Goal: Task Accomplishment & Management: Manage account settings

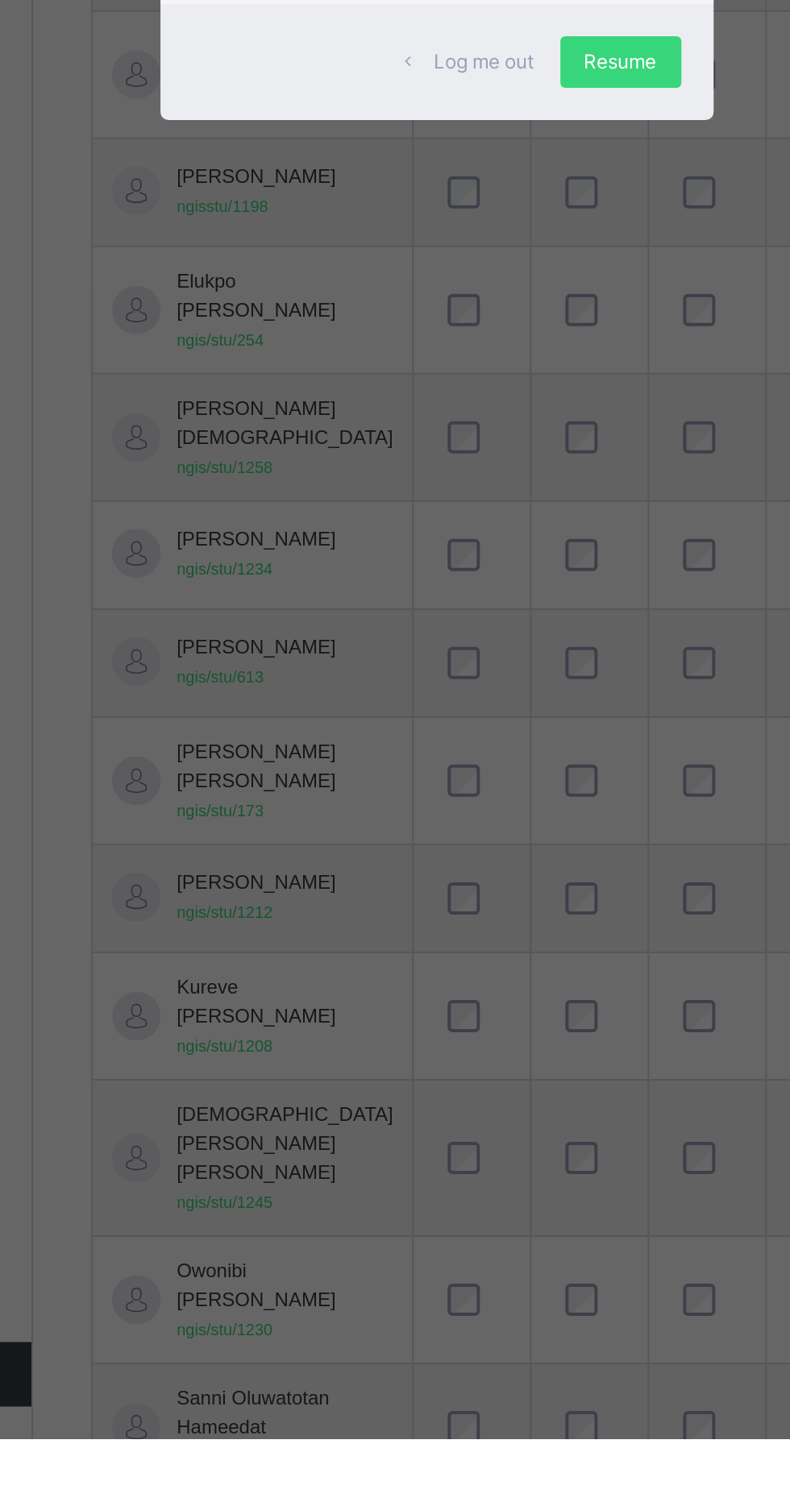
scroll to position [43, 0]
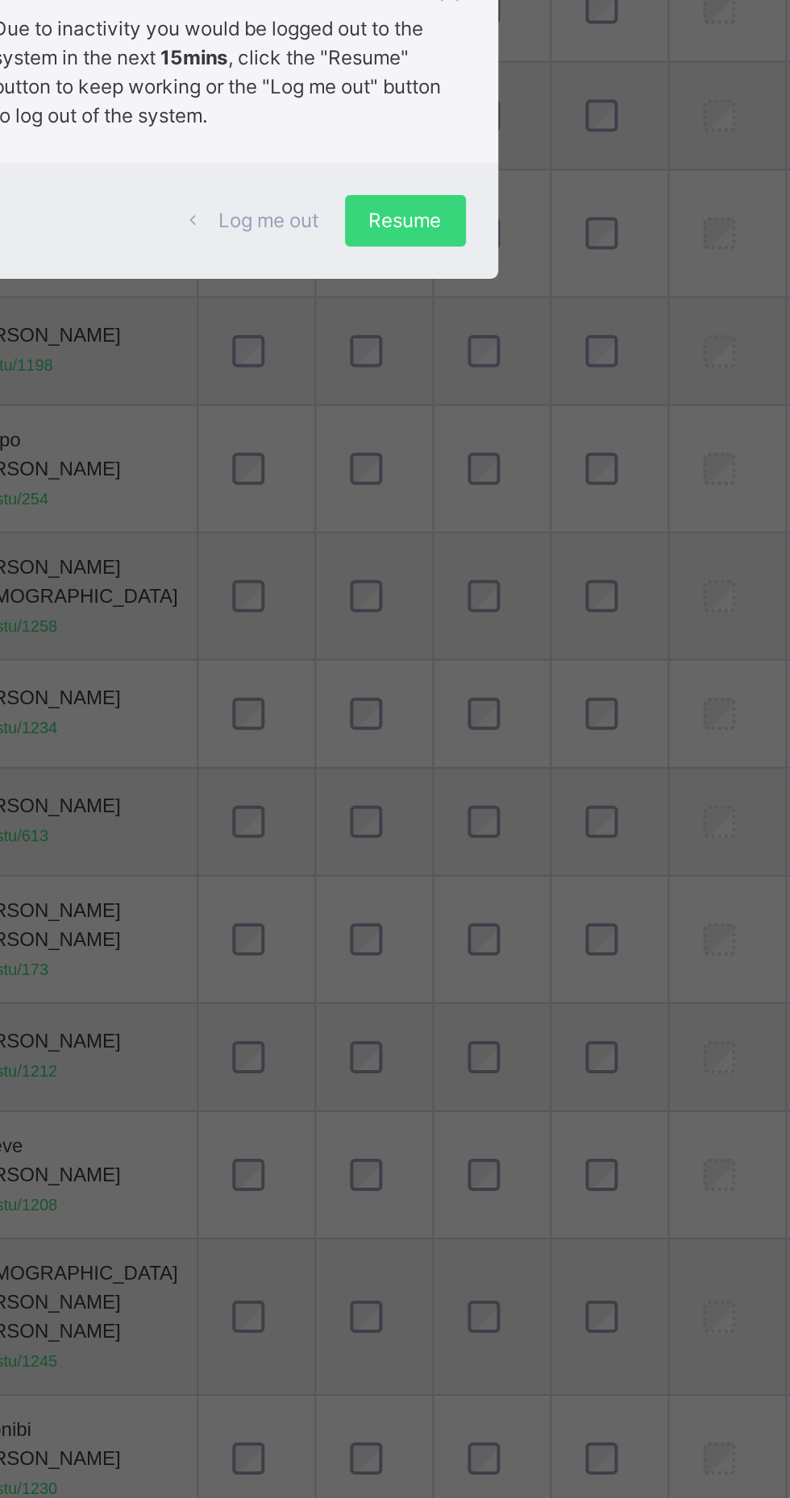
click at [517, 823] on div "Resume" at bounding box center [487, 810] width 60 height 26
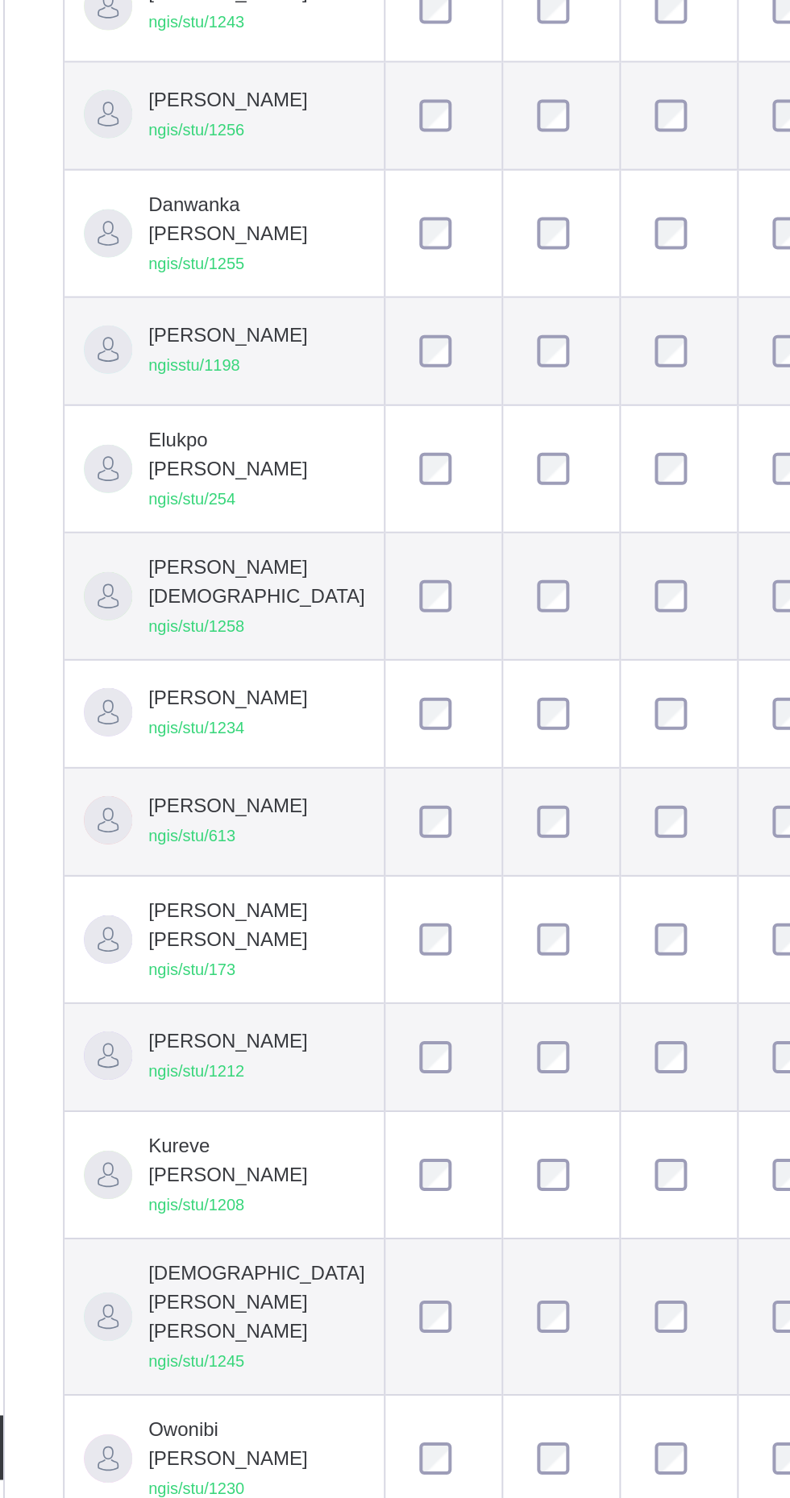
scroll to position [0, 0]
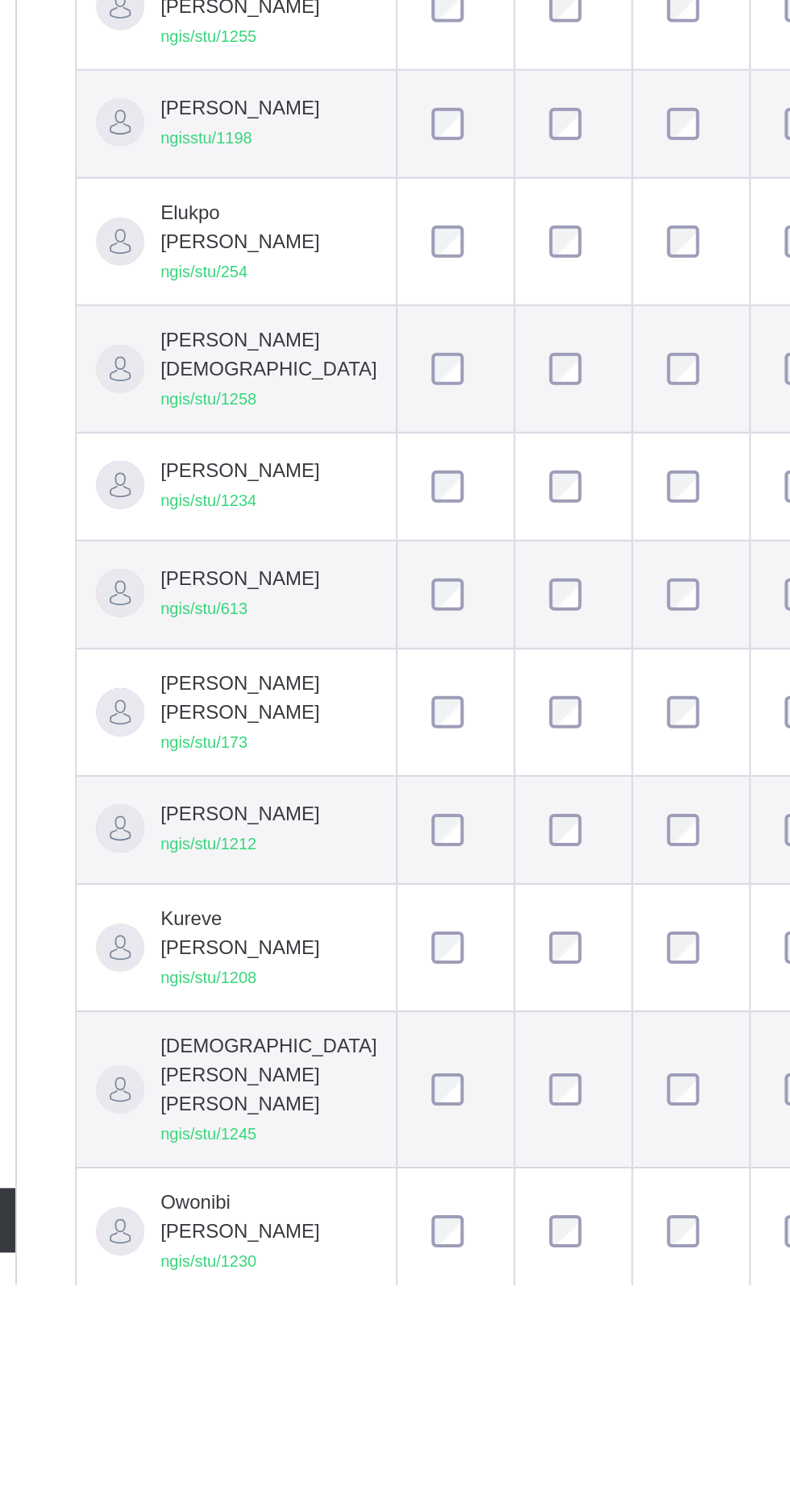
click at [205, 1307] on div "Back / Yr 7 Diamond Yr 7 Diamond Year Seven First Term [DATE]-[DATE] Class Memb…" at bounding box center [491, 873] width 596 height 1585
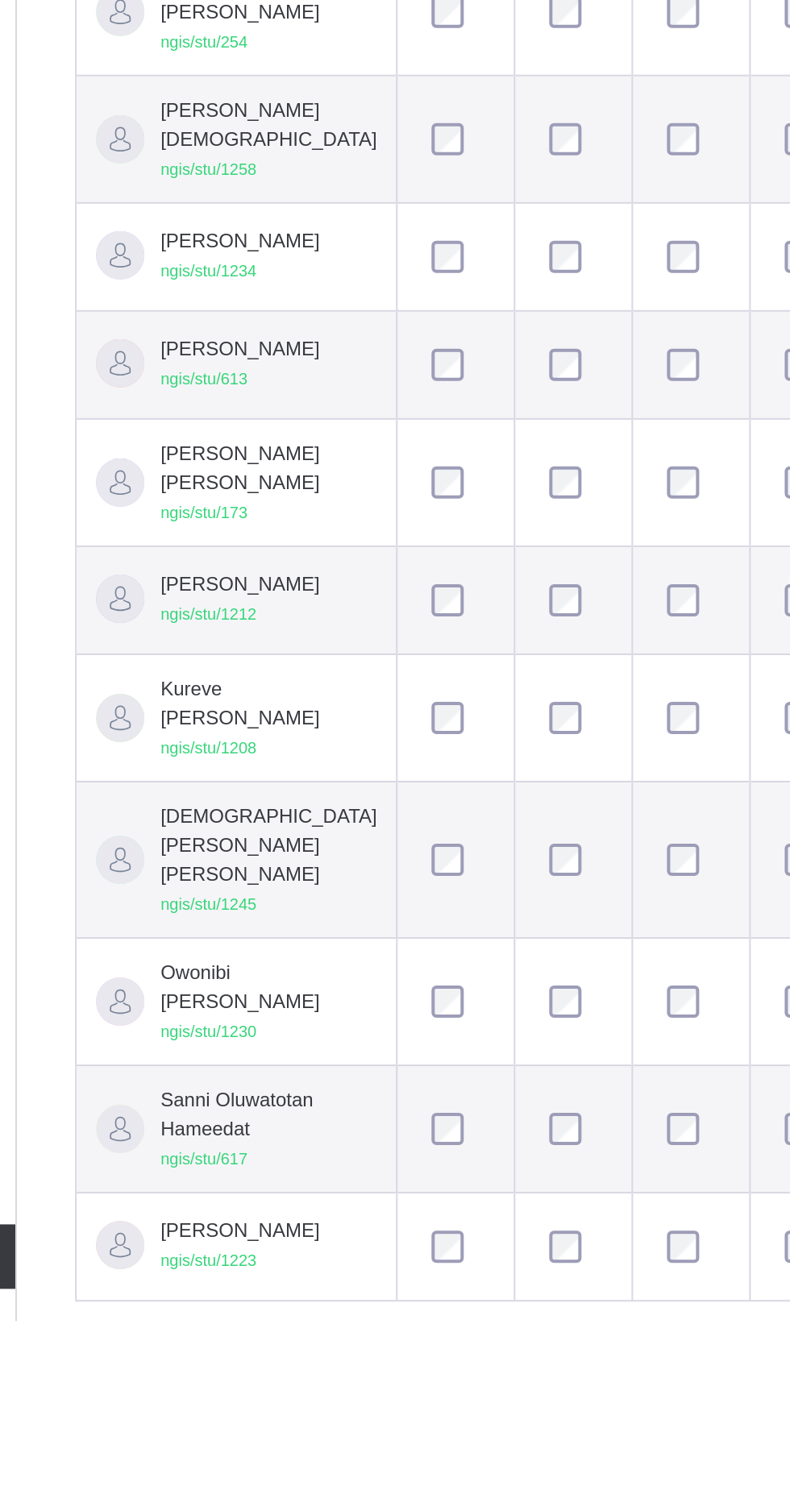
scroll to position [98, 0]
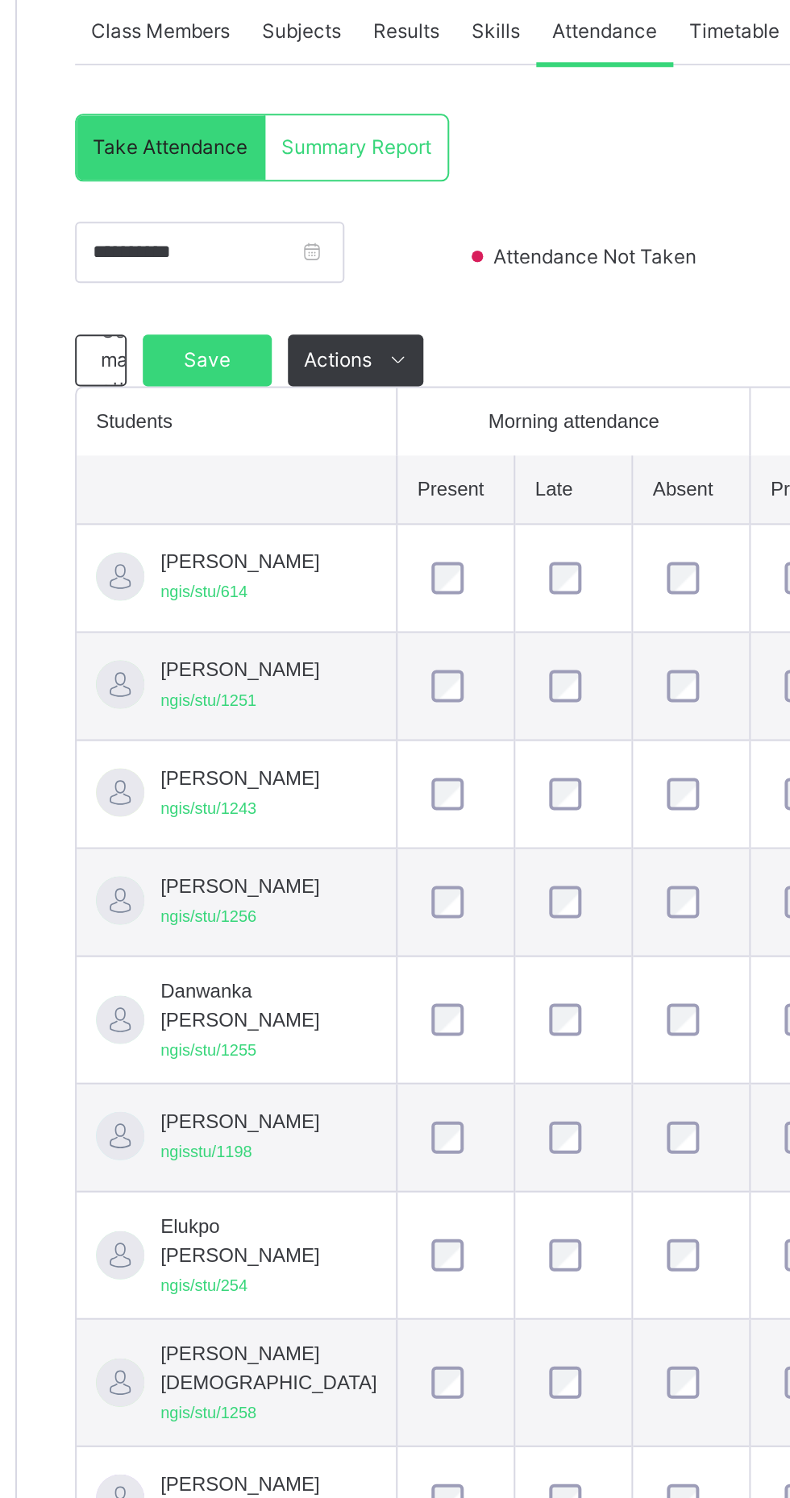
click at [284, 420] on div "Save" at bounding box center [288, 431] width 64 height 26
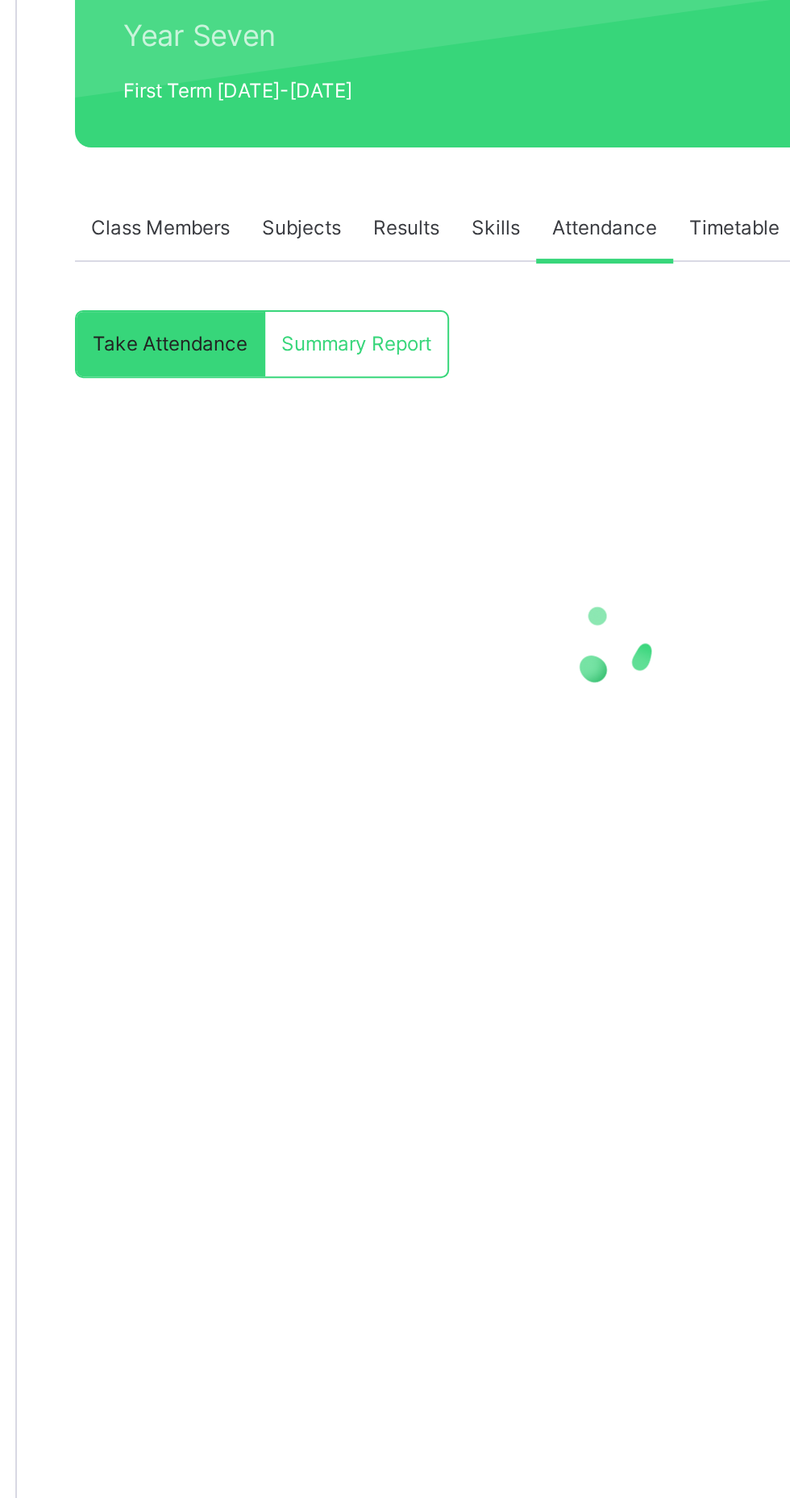
scroll to position [0, 0]
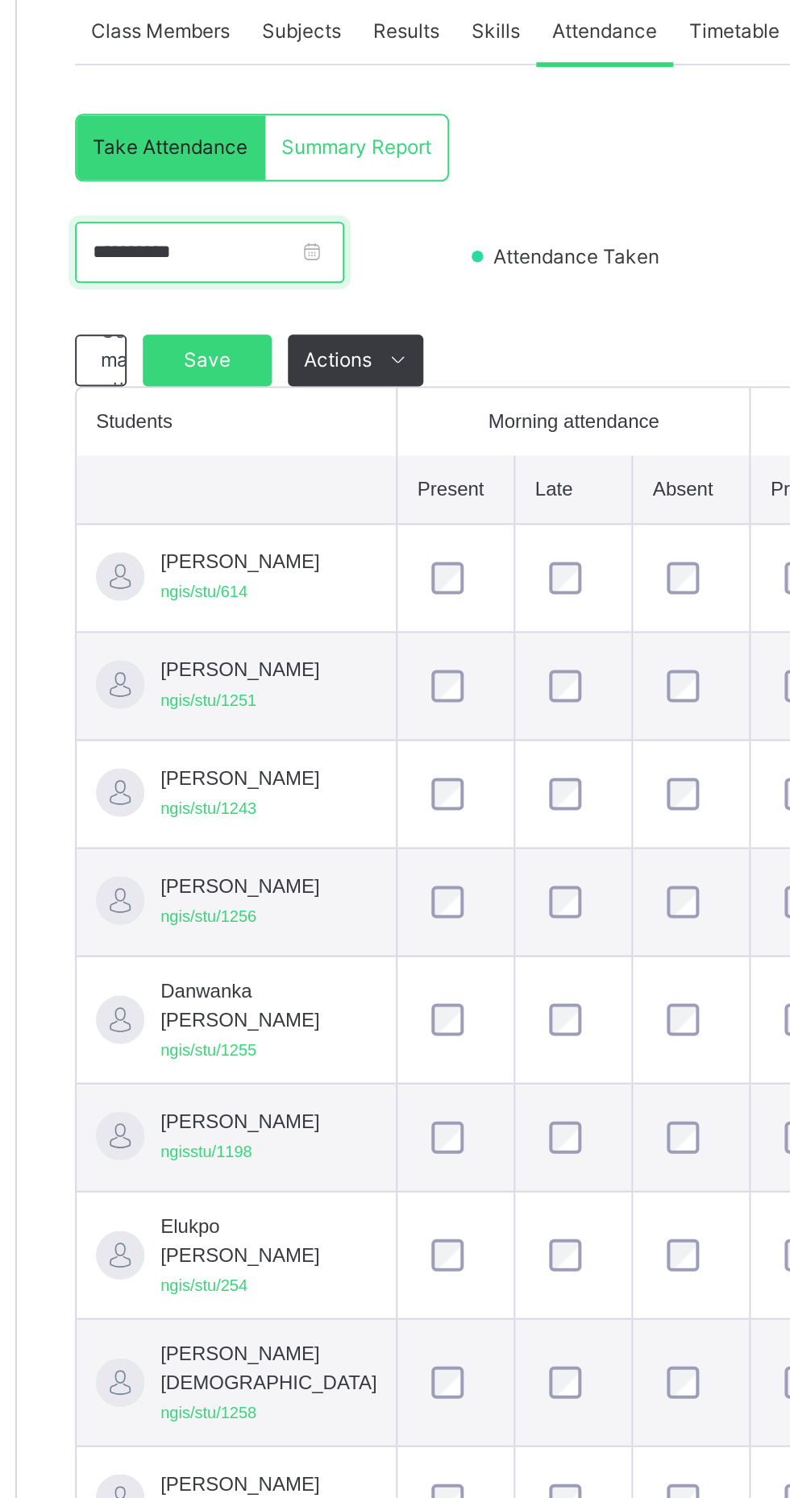
click at [300, 469] on input "**********" at bounding box center [289, 475] width 135 height 31
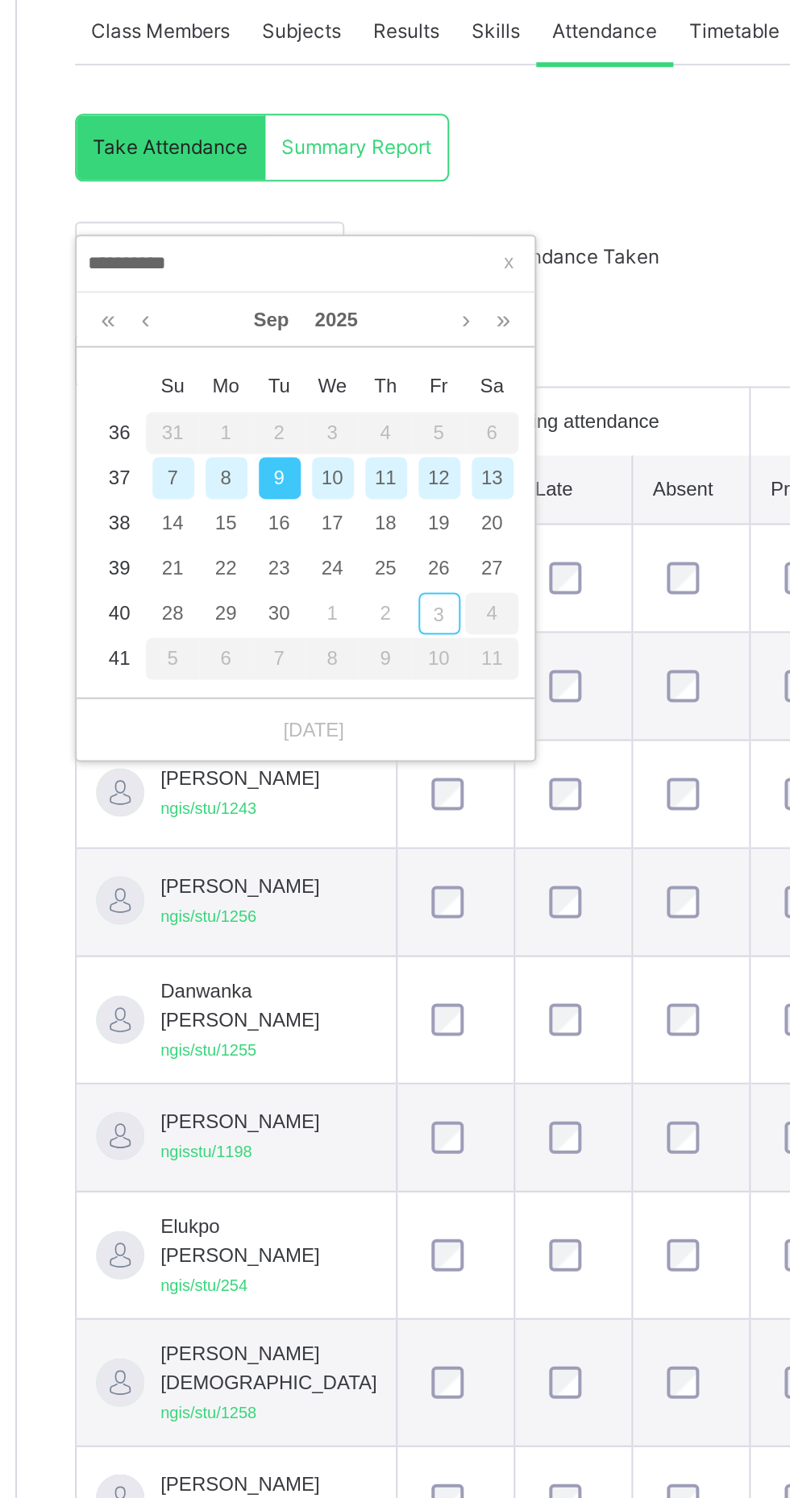
click at [346, 585] on div "10" at bounding box center [351, 588] width 21 height 21
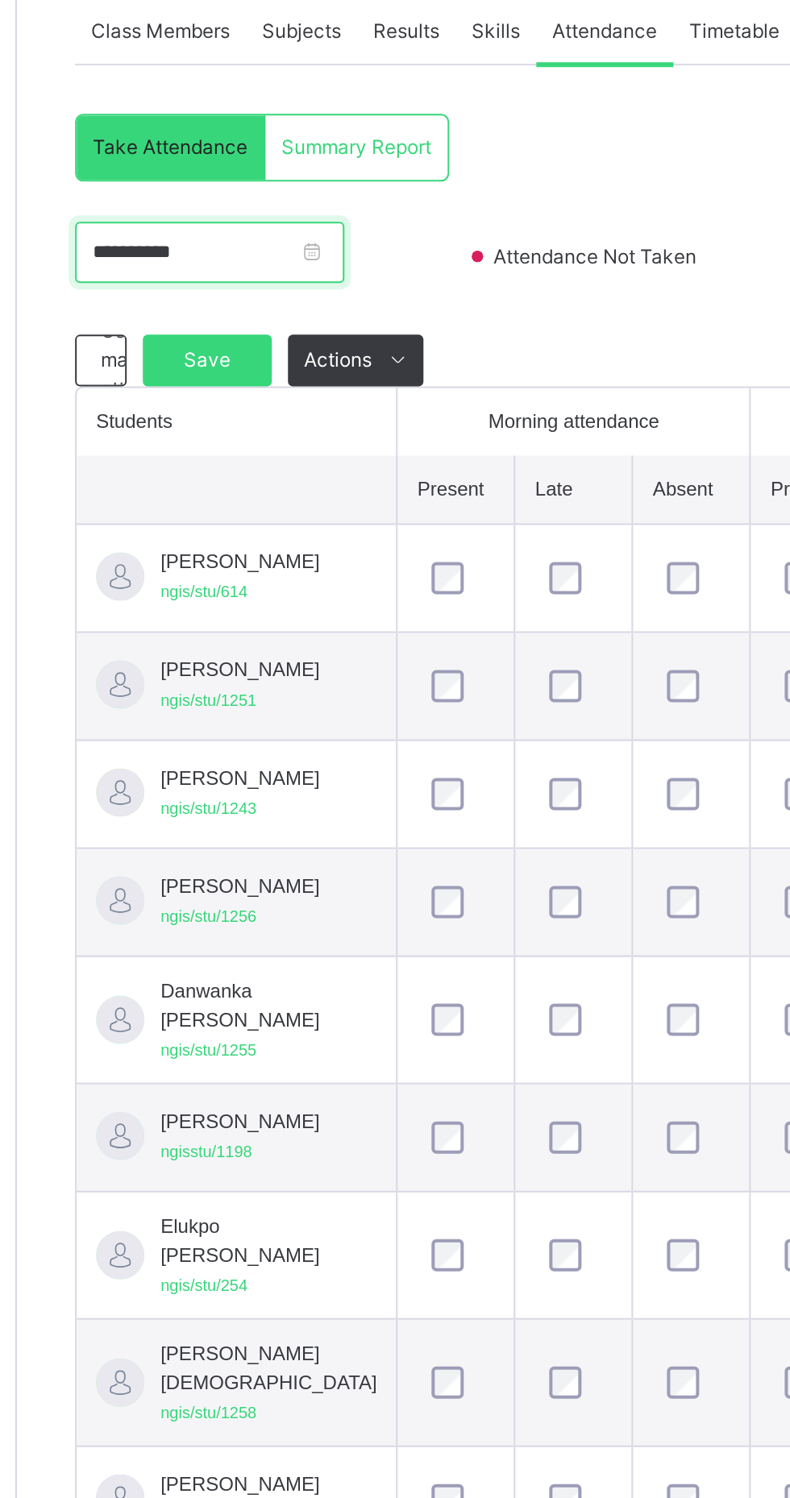
click at [357, 472] on input "**********" at bounding box center [289, 475] width 135 height 31
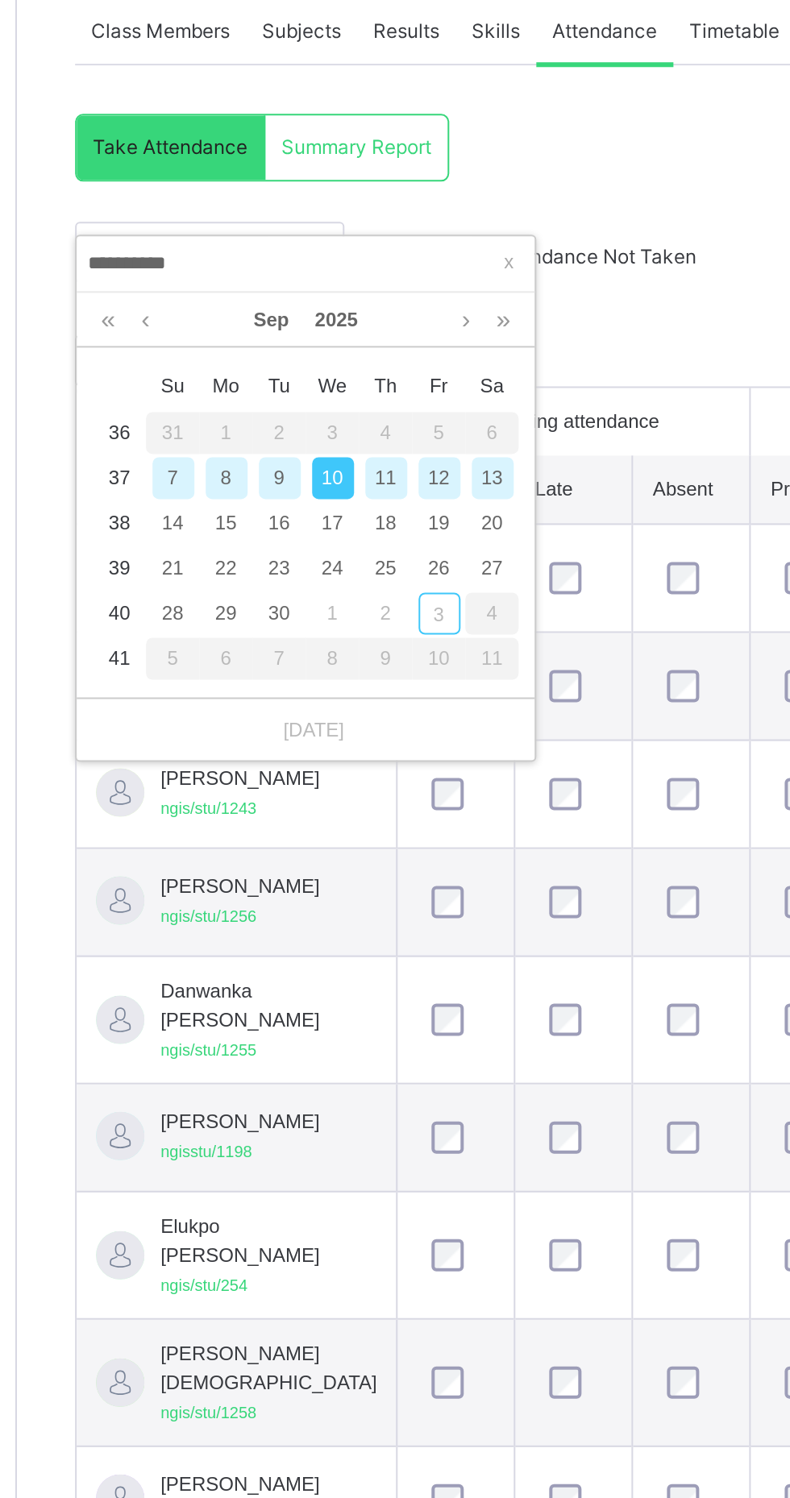
click at [350, 589] on div "10" at bounding box center [351, 588] width 21 height 21
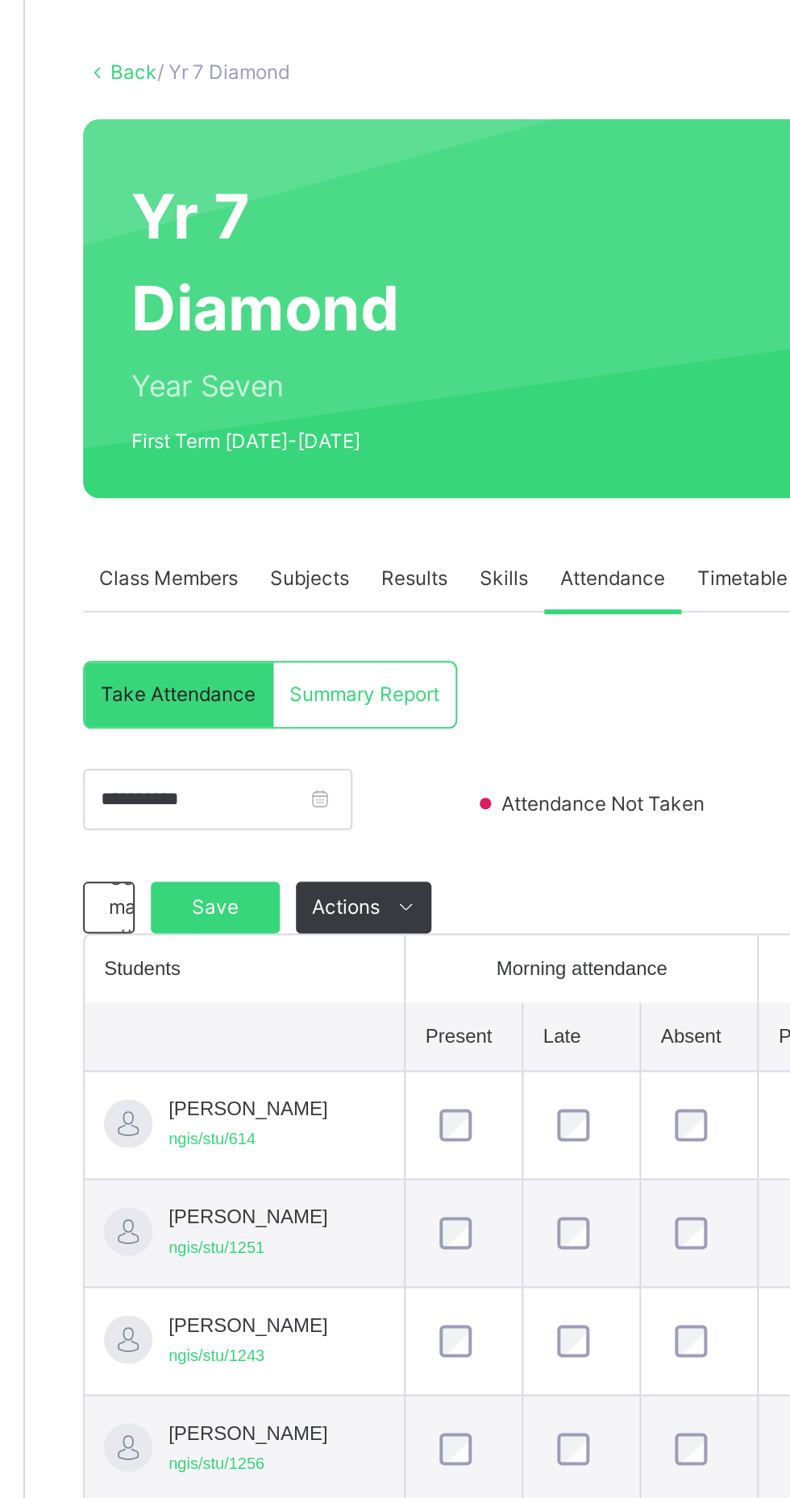
scroll to position [75, 0]
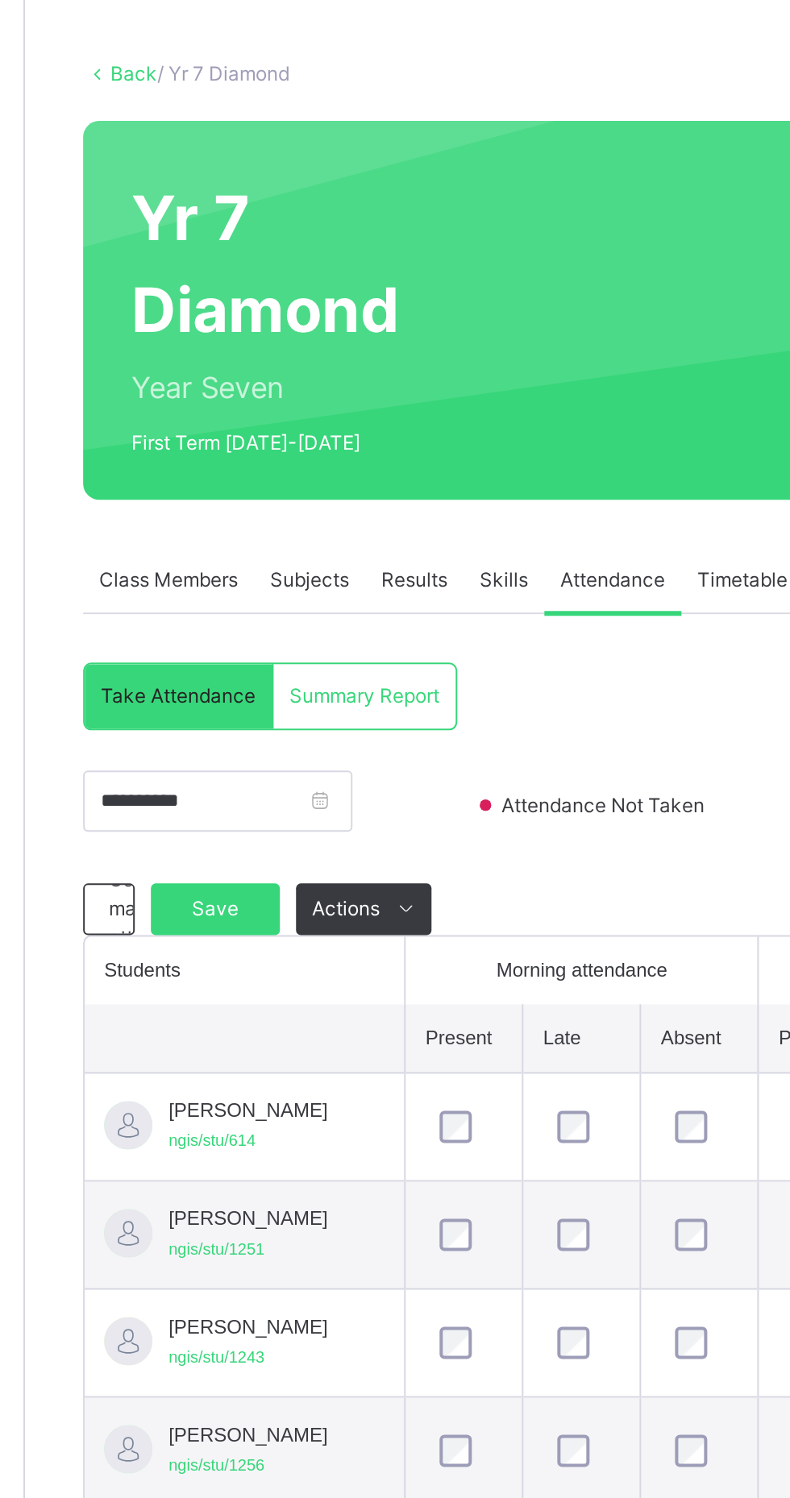
click at [281, 458] on span "Save" at bounding box center [288, 454] width 40 height 15
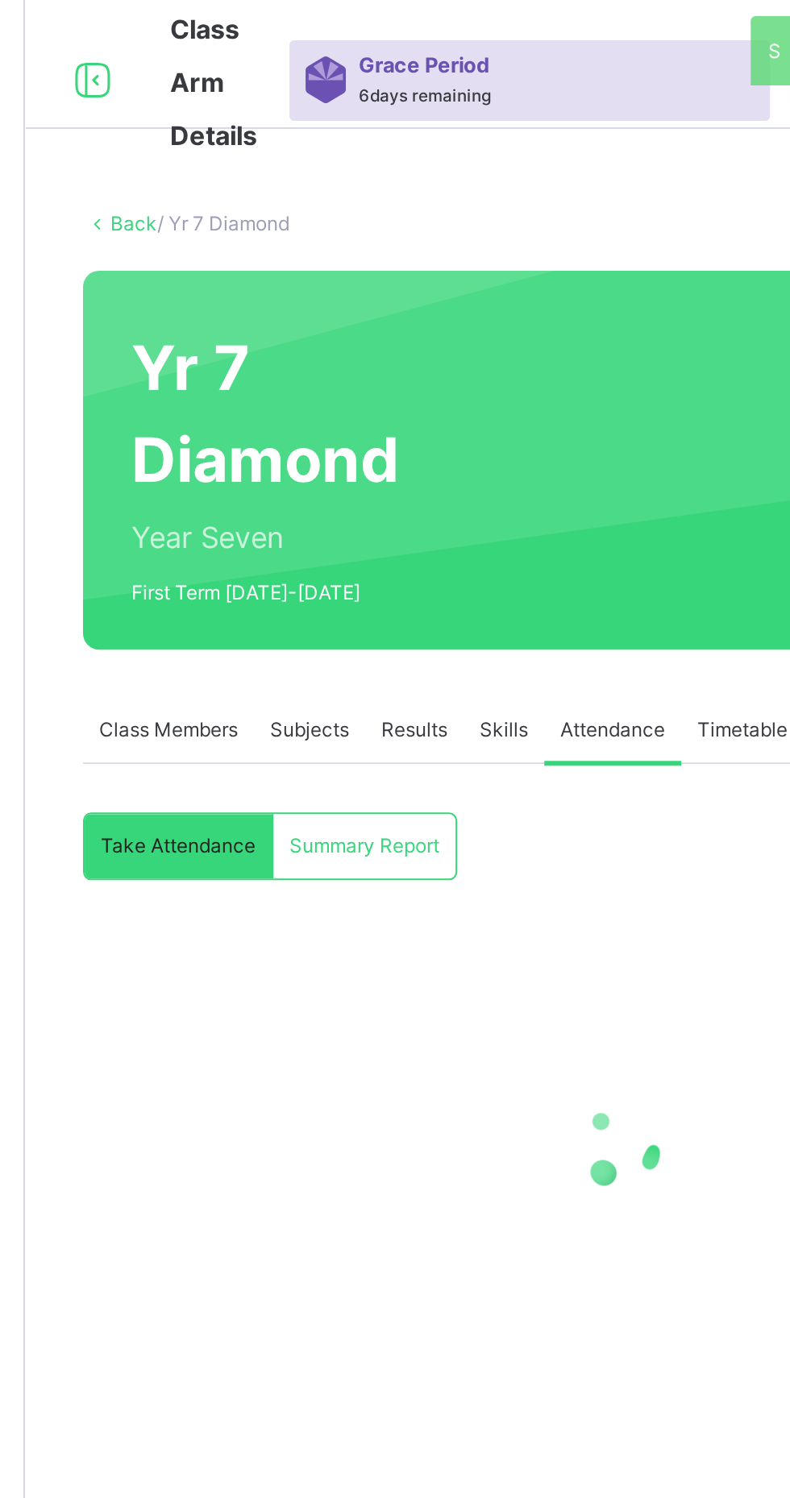
scroll to position [0, 0]
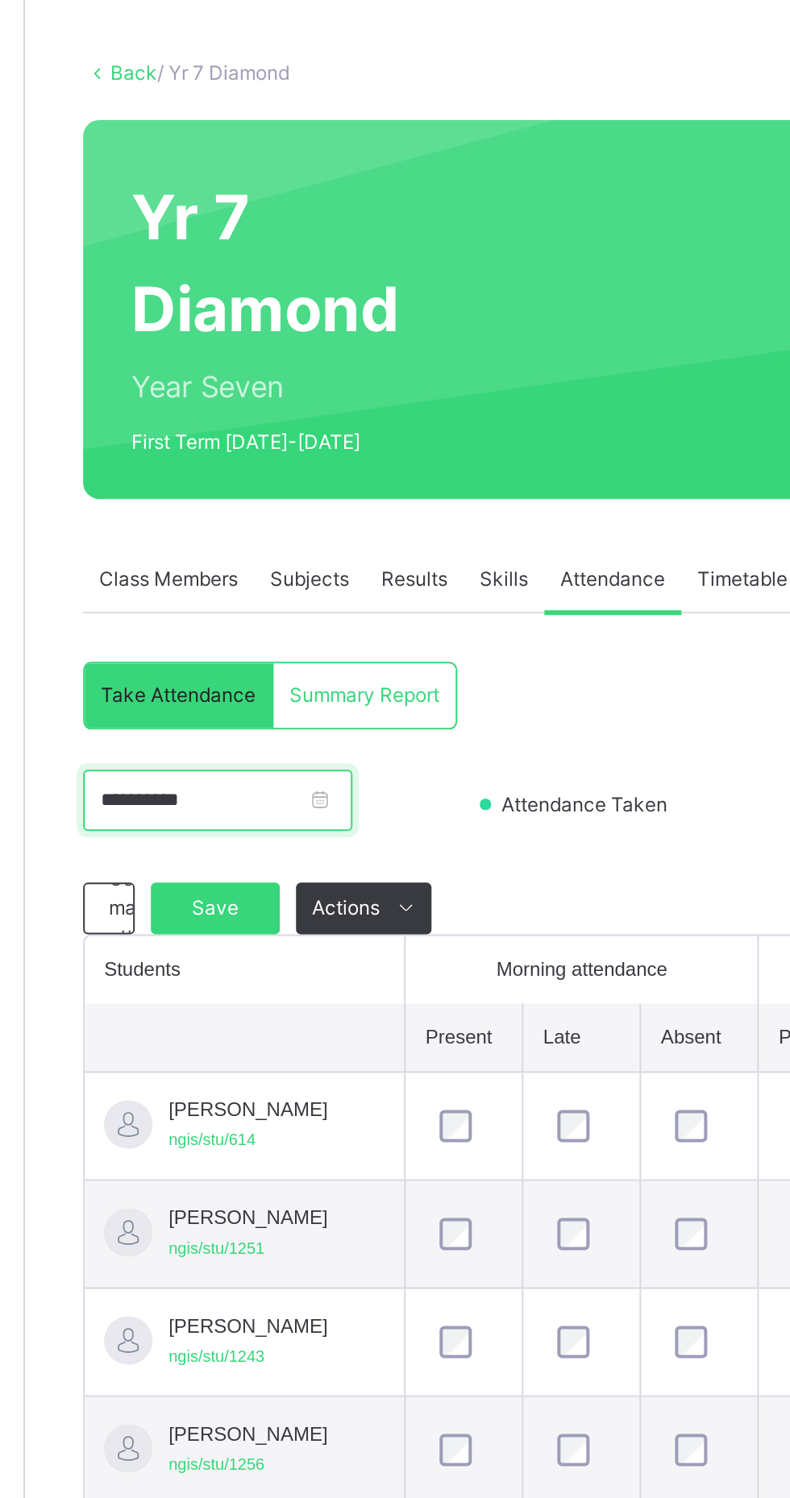
click at [357, 474] on input "**********" at bounding box center [289, 475] width 135 height 31
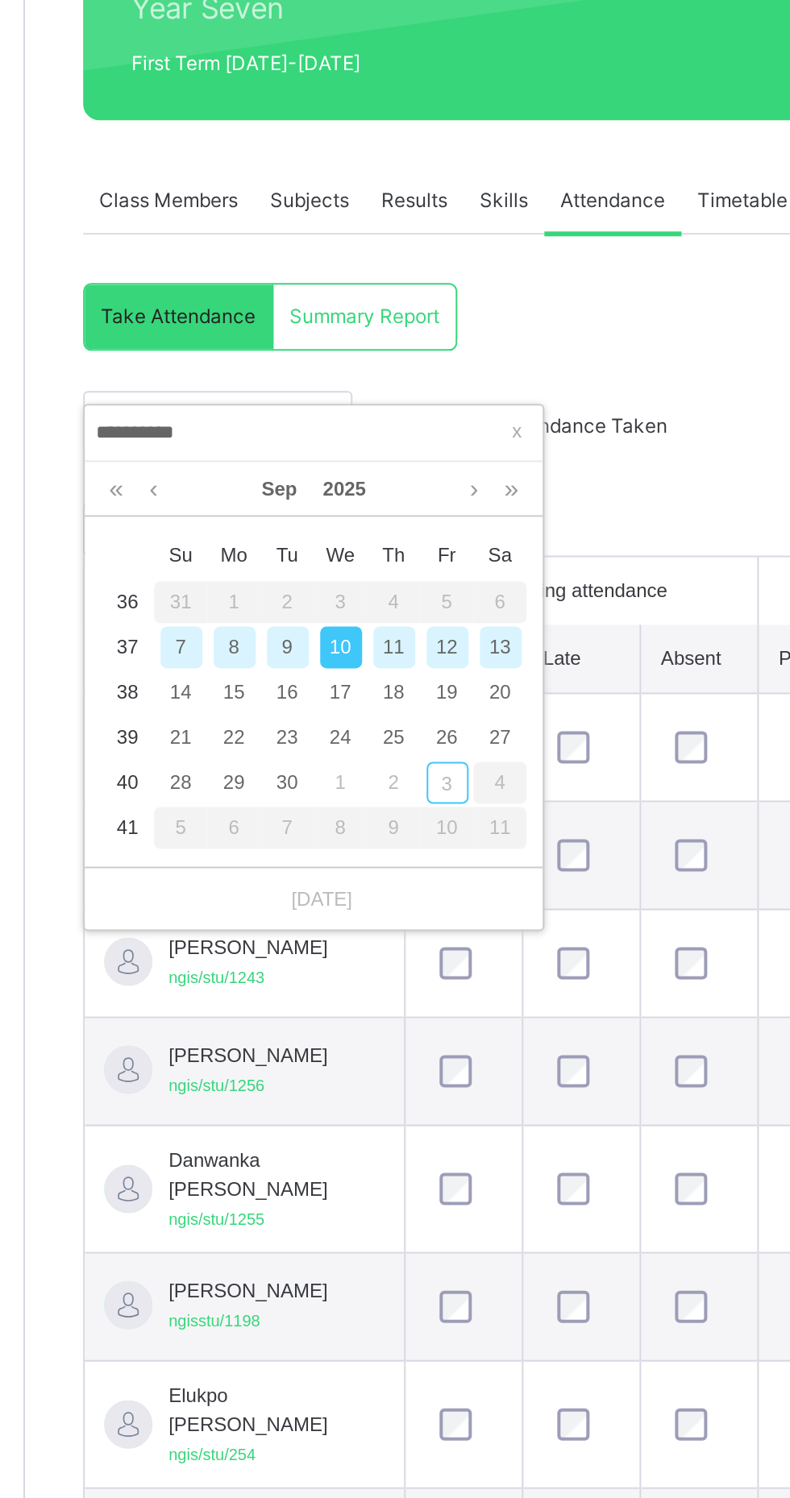
click at [378, 588] on div "11" at bounding box center [377, 588] width 21 height 21
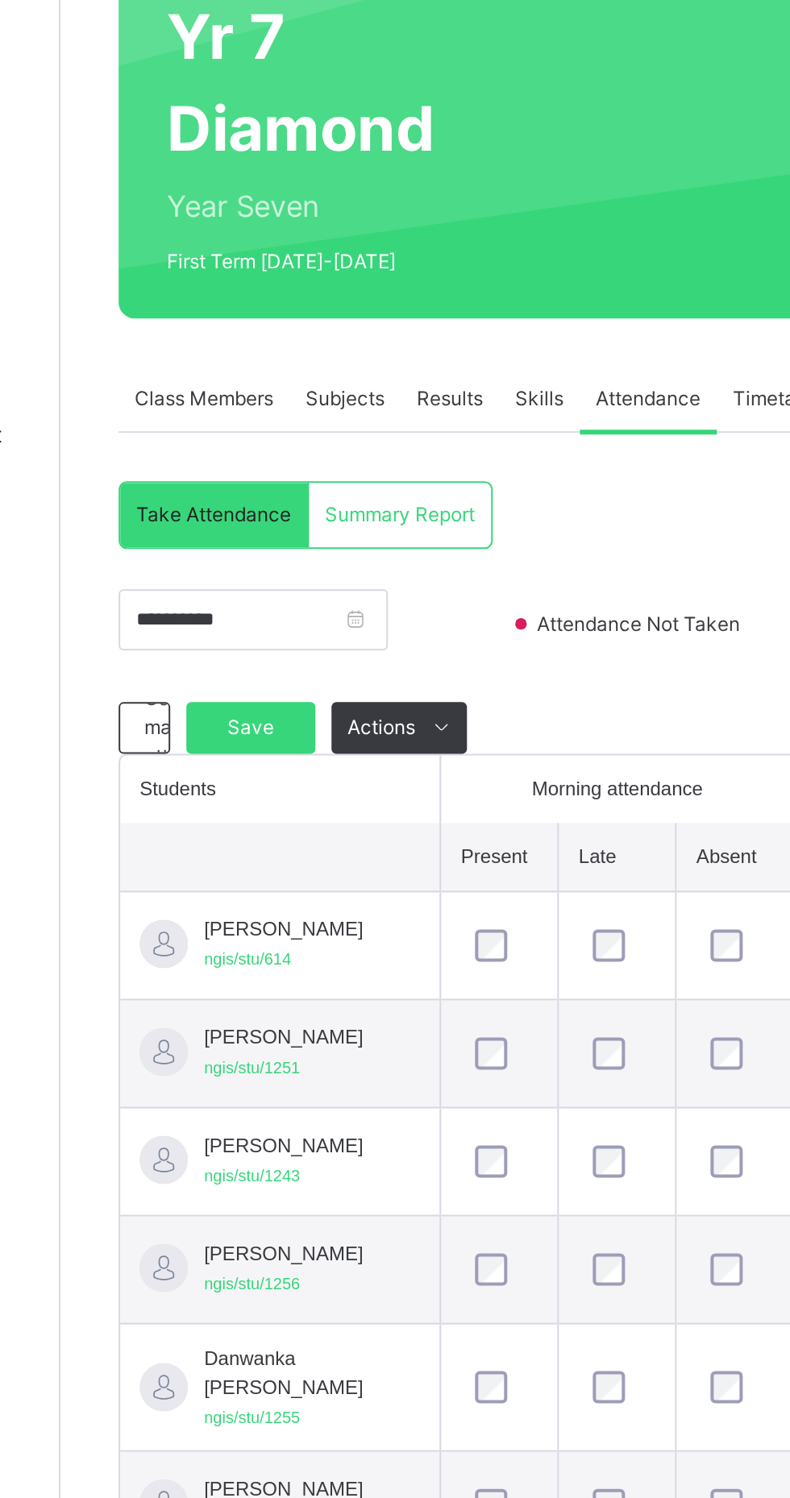
scroll to position [4, 0]
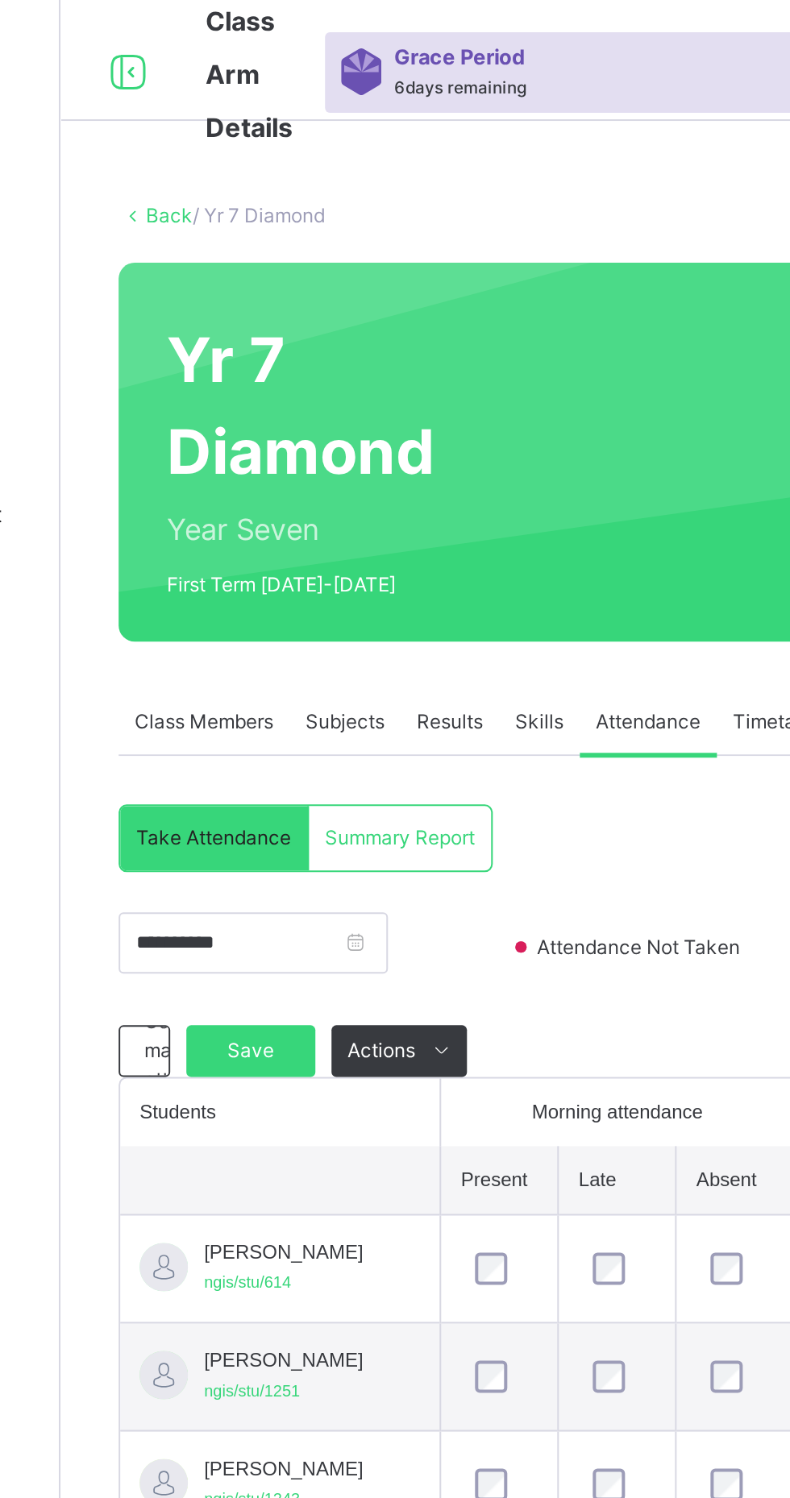
click at [281, 521] on div "Save" at bounding box center [288, 525] width 64 height 26
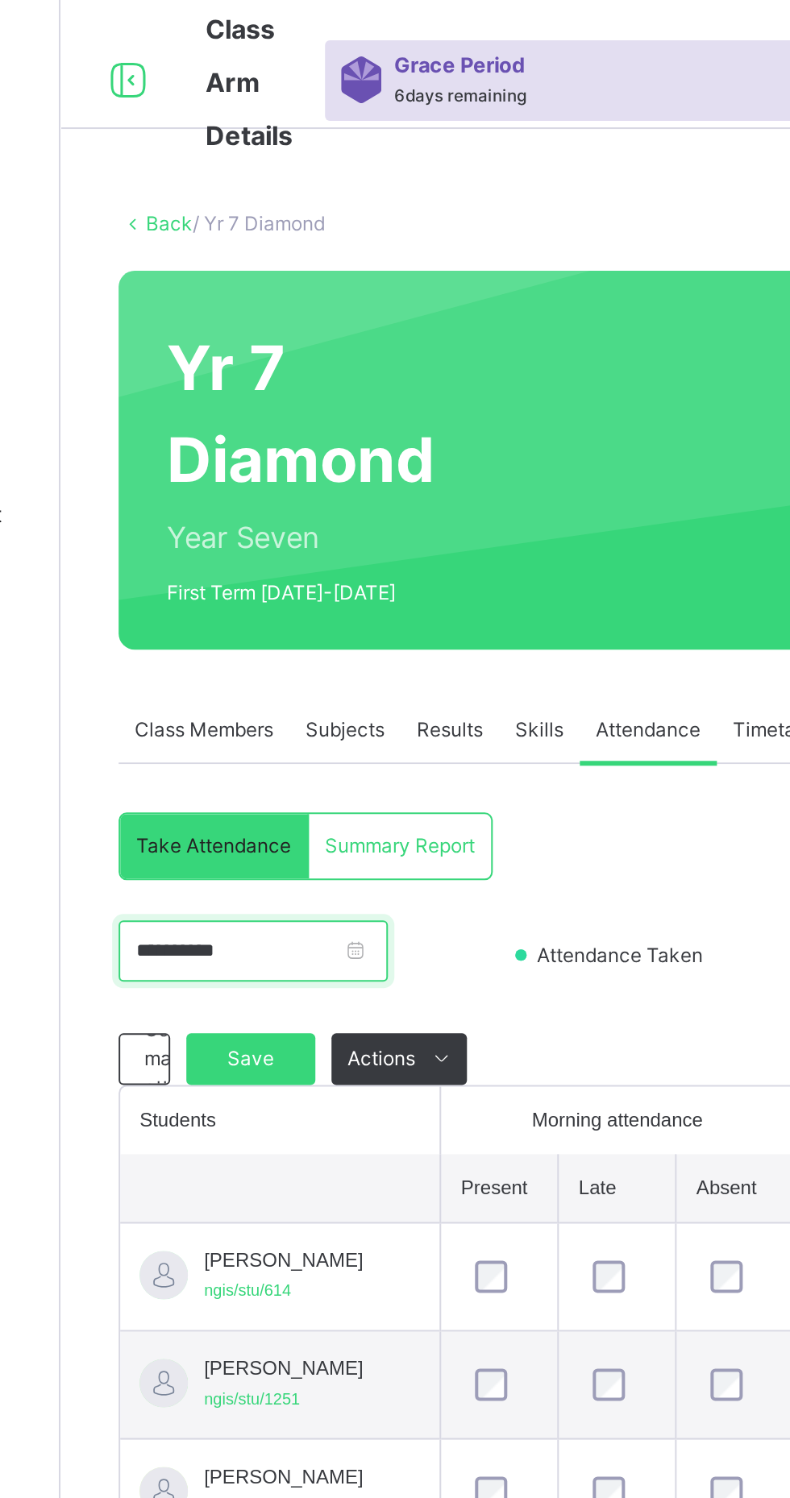
click at [357, 471] on input "**********" at bounding box center [289, 475] width 135 height 31
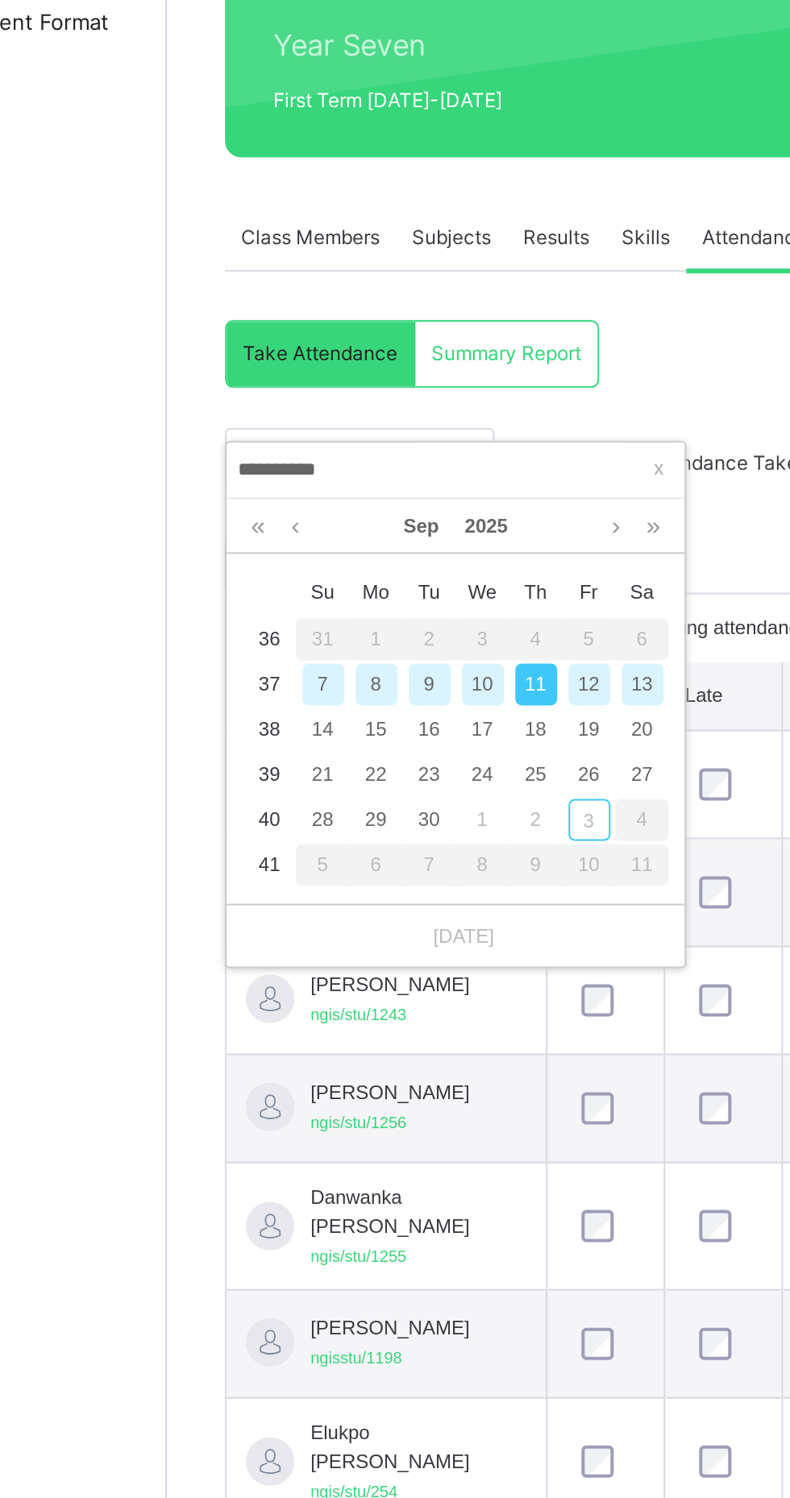
click at [400, 590] on div "12" at bounding box center [404, 588] width 21 height 21
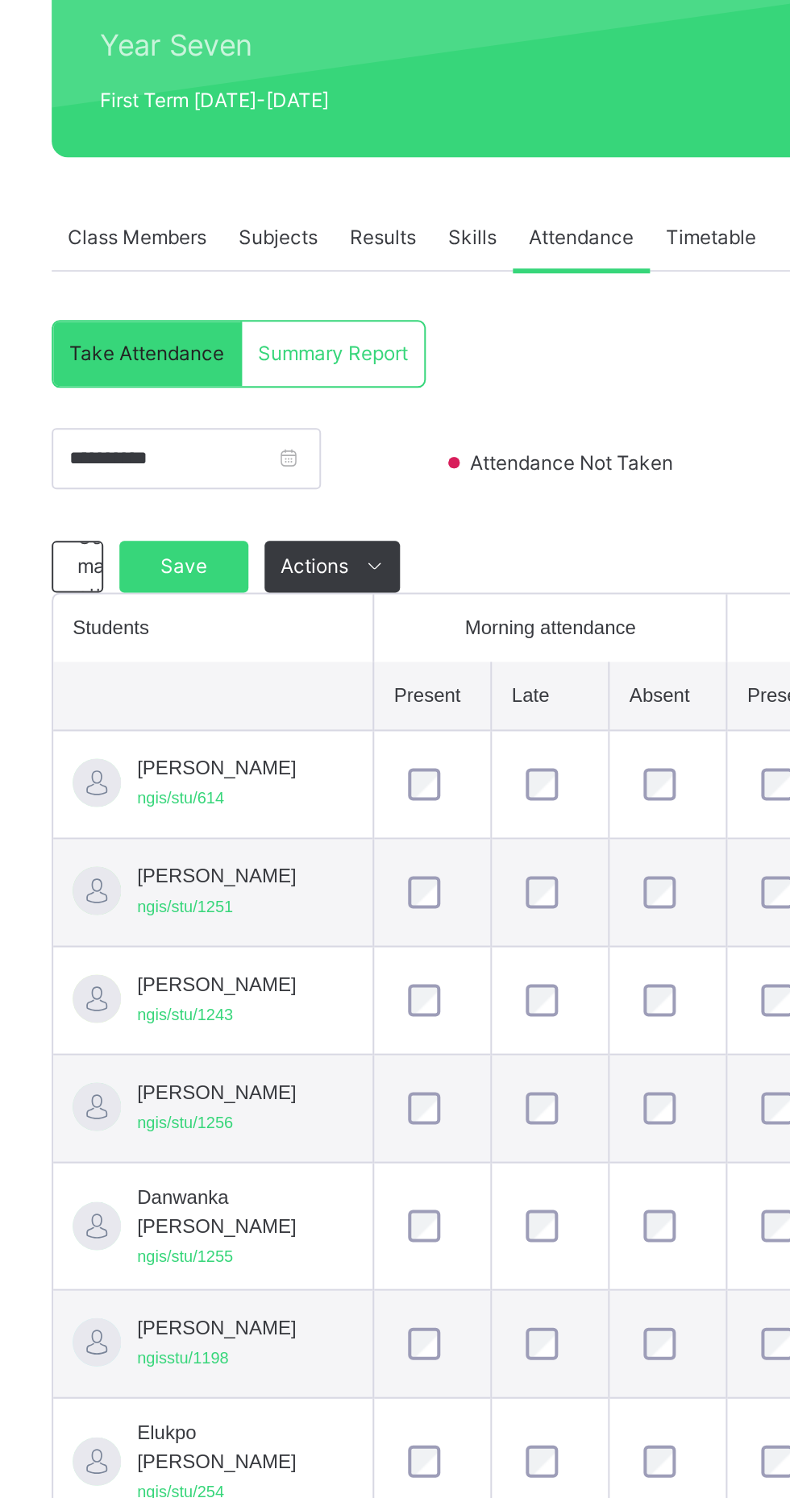
click at [570, 817] on div at bounding box center [589, 800] width 39 height 34
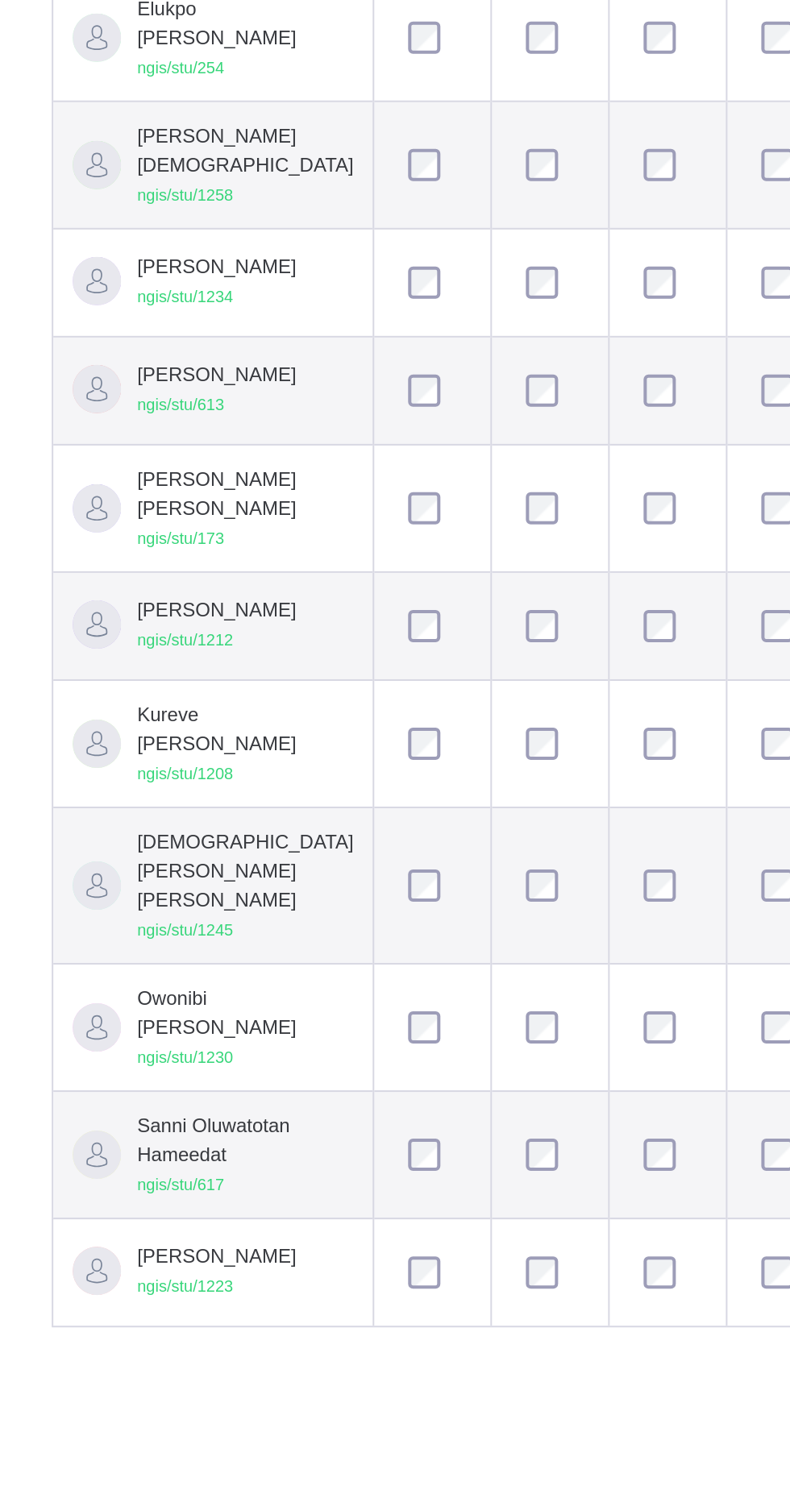
scroll to position [97, 0]
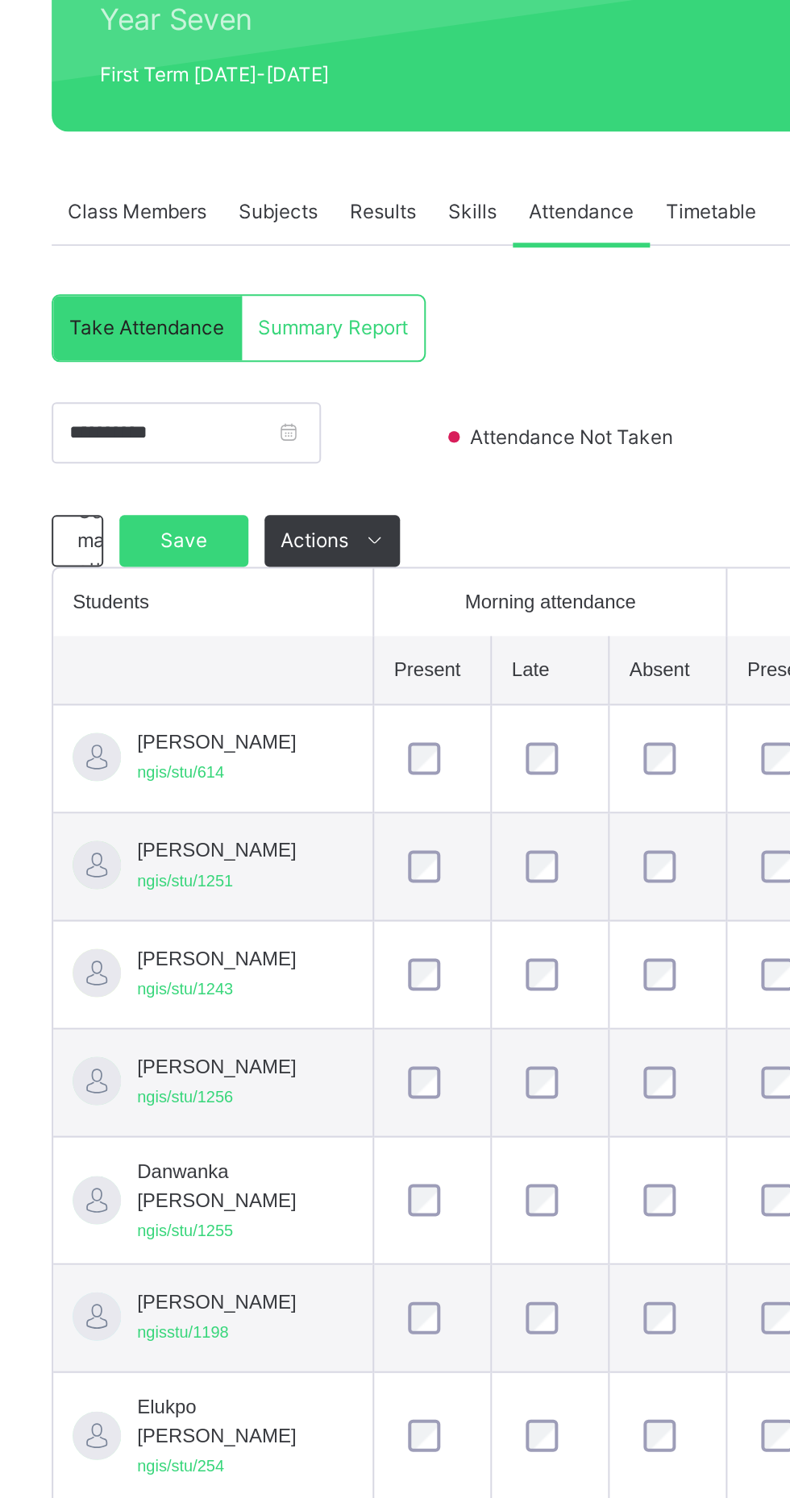
click at [278, 420] on div "Save" at bounding box center [288, 432] width 64 height 26
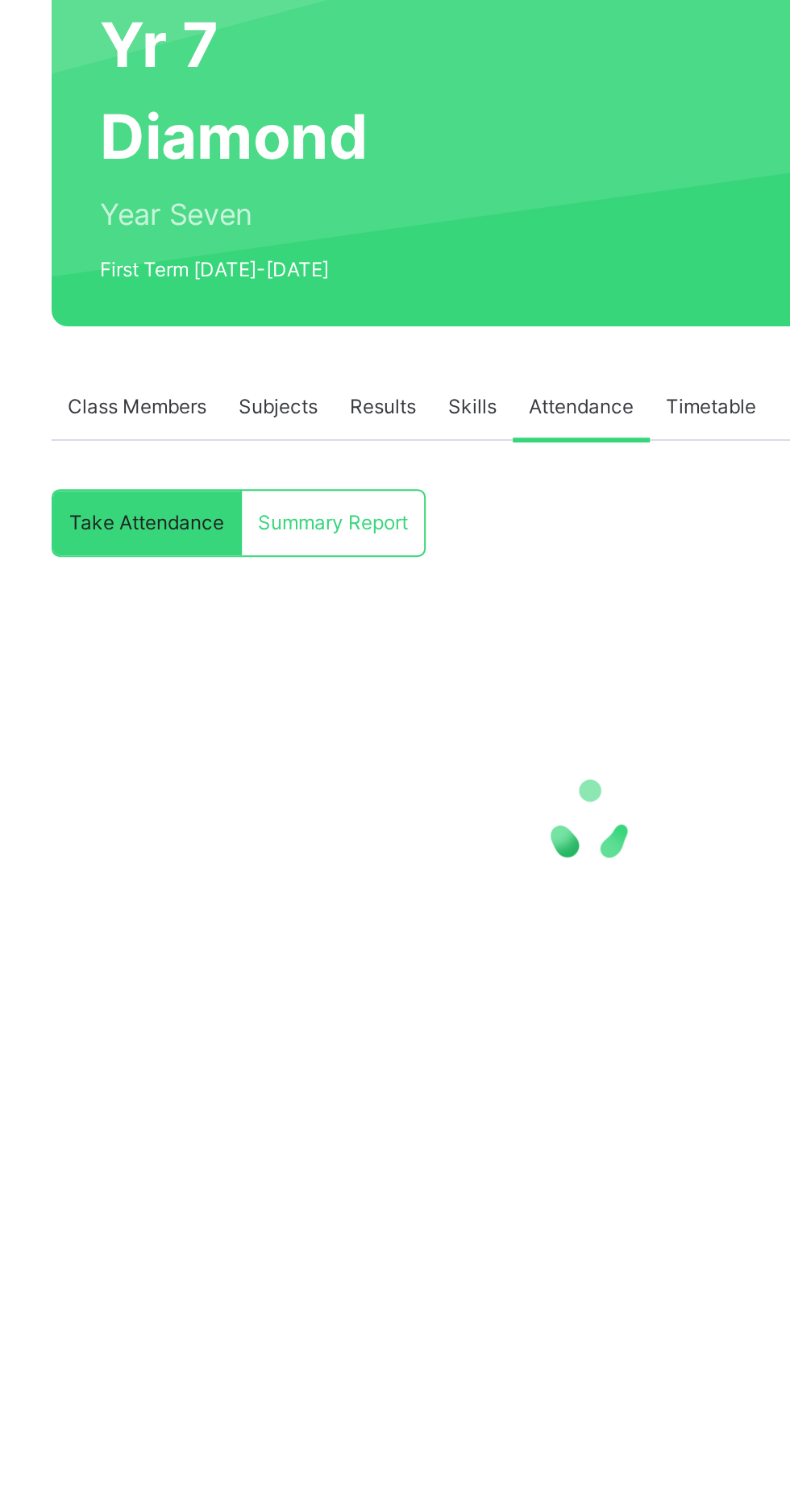
scroll to position [0, 0]
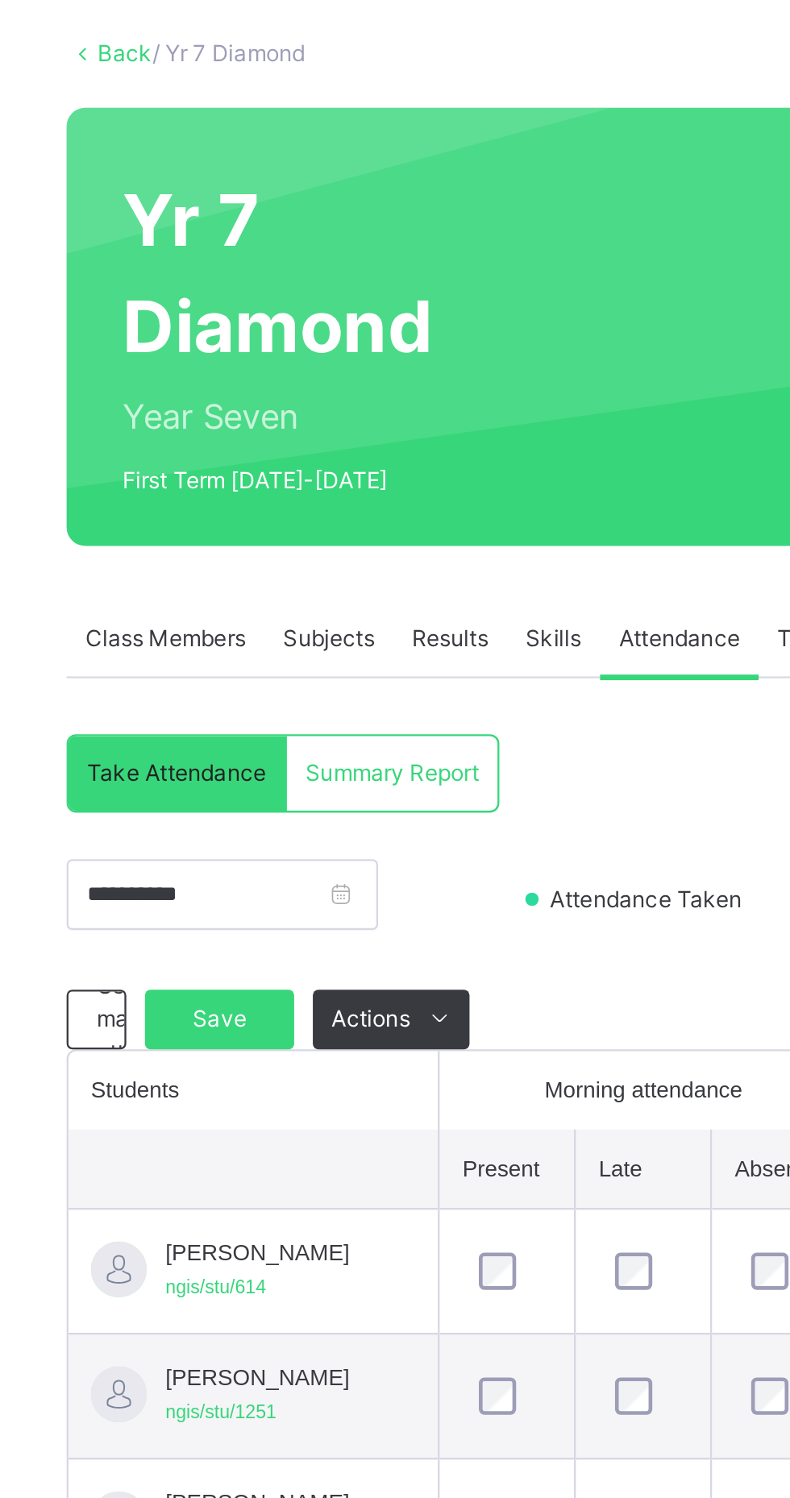
click at [367, 419] on span "Summary Report" at bounding box center [363, 423] width 75 height 15
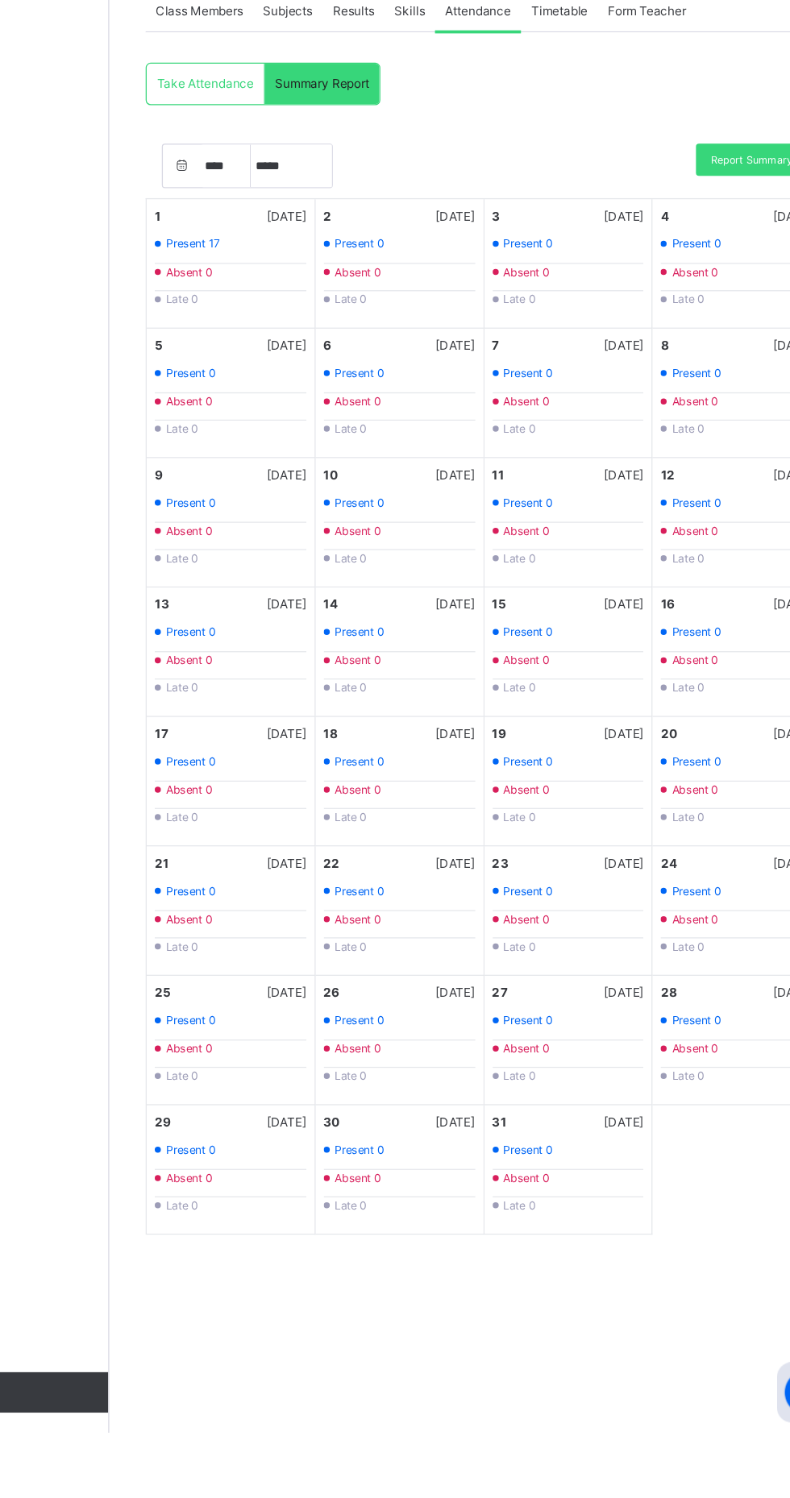
click at [265, 550] on span "Present 17" at bounding box center [259, 551] width 43 height 14
